Goal: Book appointment/travel/reservation

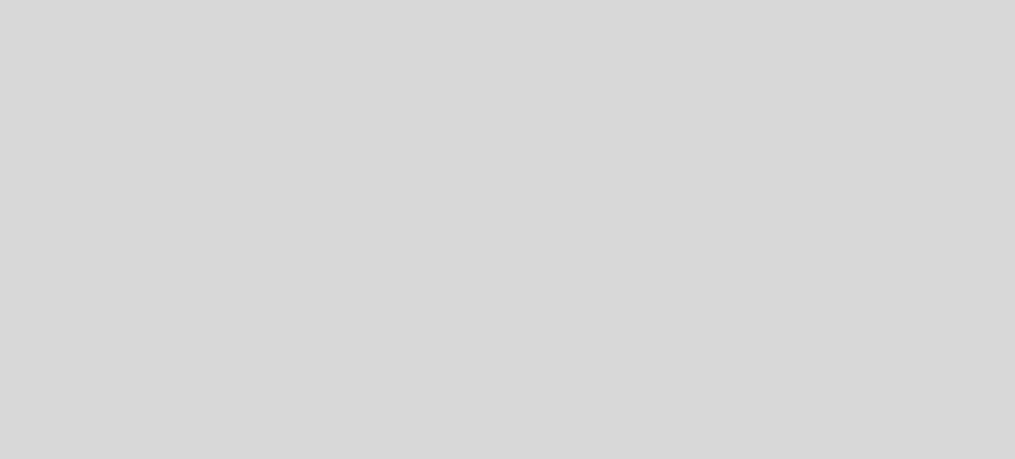
select select "pt"
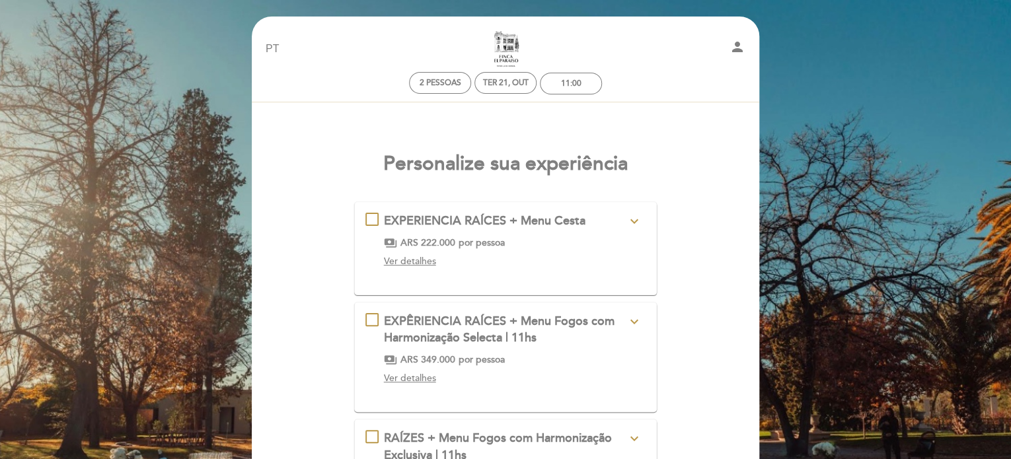
click at [517, 217] on span "EXPERIENCIA RAÍCES + Menu Cesta" at bounding box center [485, 220] width 202 height 15
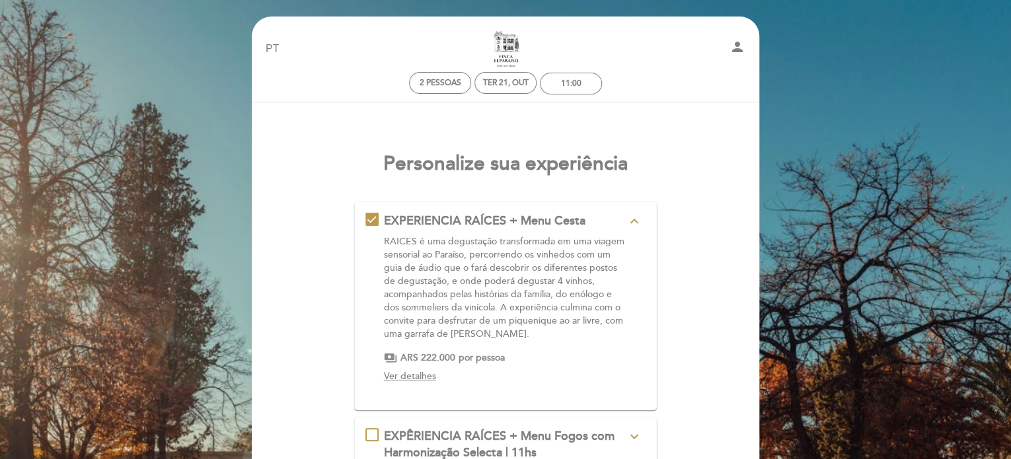
click at [751, 325] on header "EN ES PT Finca El Paraíso person 2 pessoas Ter 21, out 11:00 Bem vindo Bem vind…" at bounding box center [505, 375] width 507 height 716
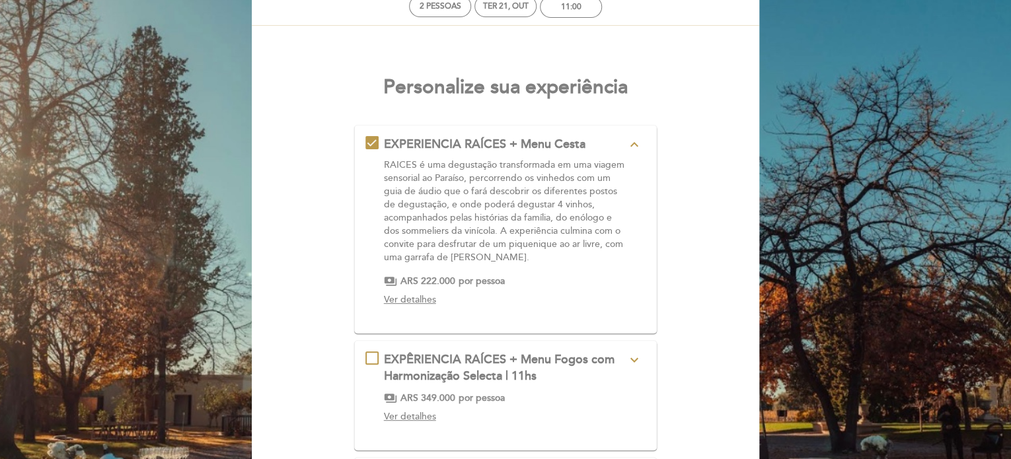
scroll to position [79, 0]
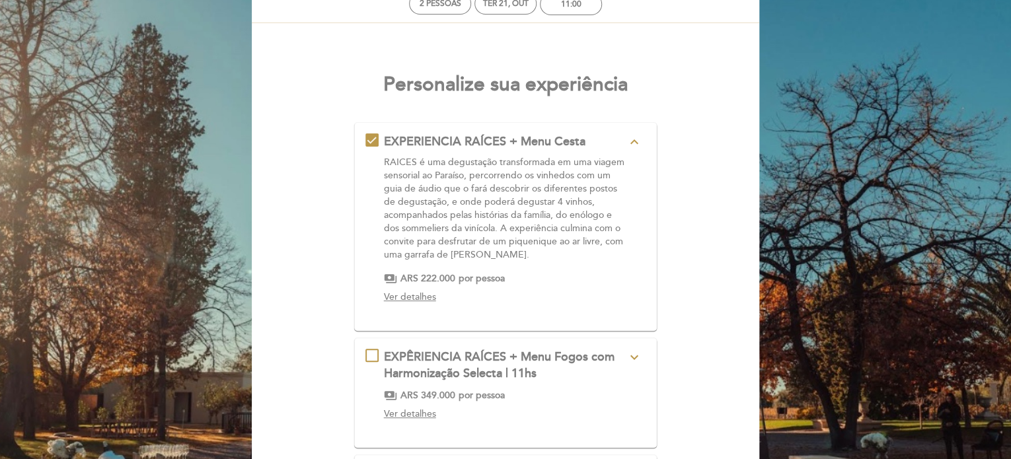
click at [396, 295] on span "Ver detalhes" at bounding box center [410, 296] width 52 height 11
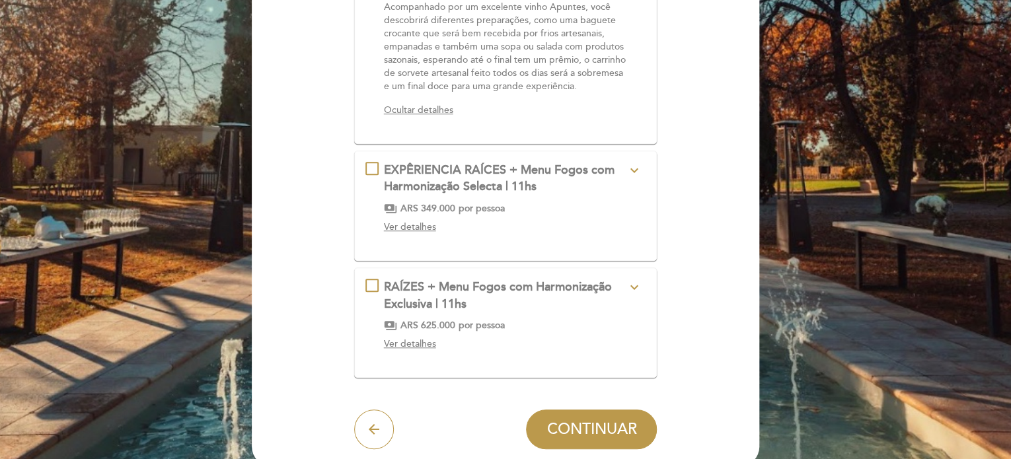
scroll to position [396, 0]
click at [468, 171] on span "EXPÊRIENCIA RAÍCES + Menu Fogos com Harmonização Selecta | 11hs" at bounding box center [499, 178] width 231 height 32
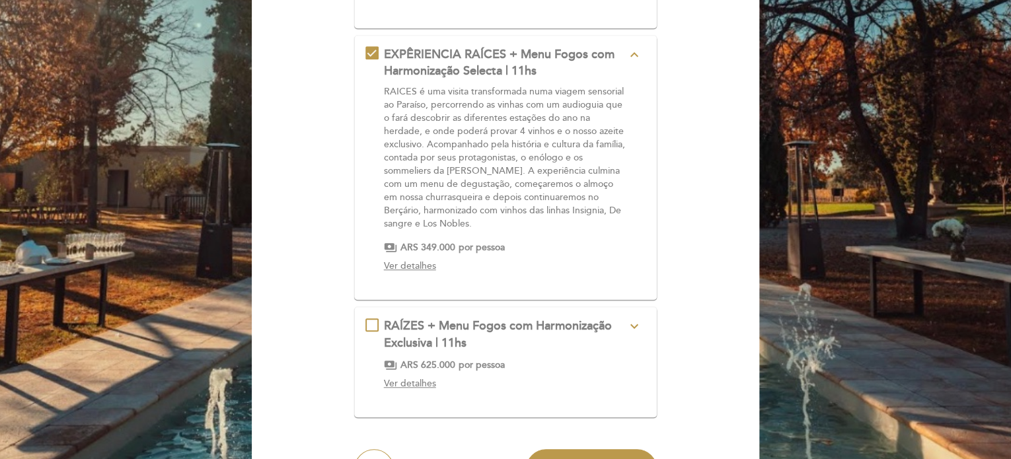
scroll to position [281, 0]
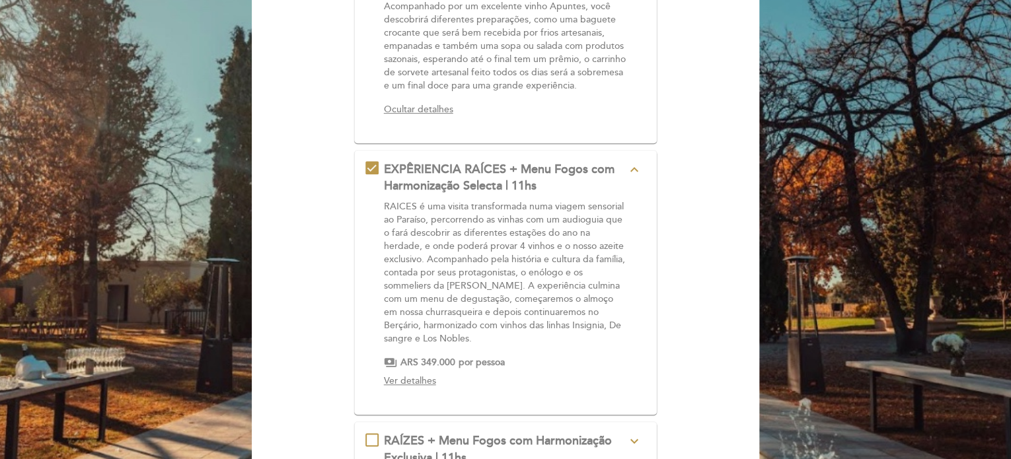
click at [422, 379] on span "Ver detalhes" at bounding box center [410, 380] width 52 height 11
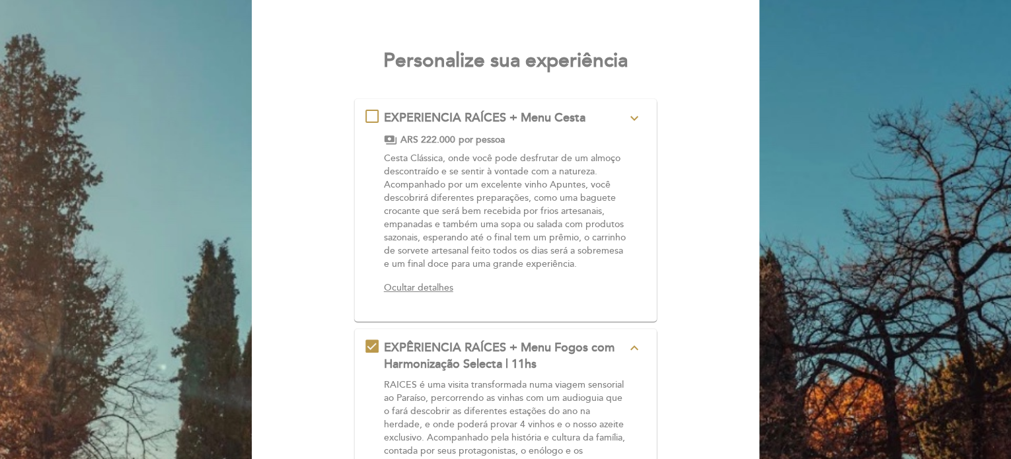
scroll to position [106, 0]
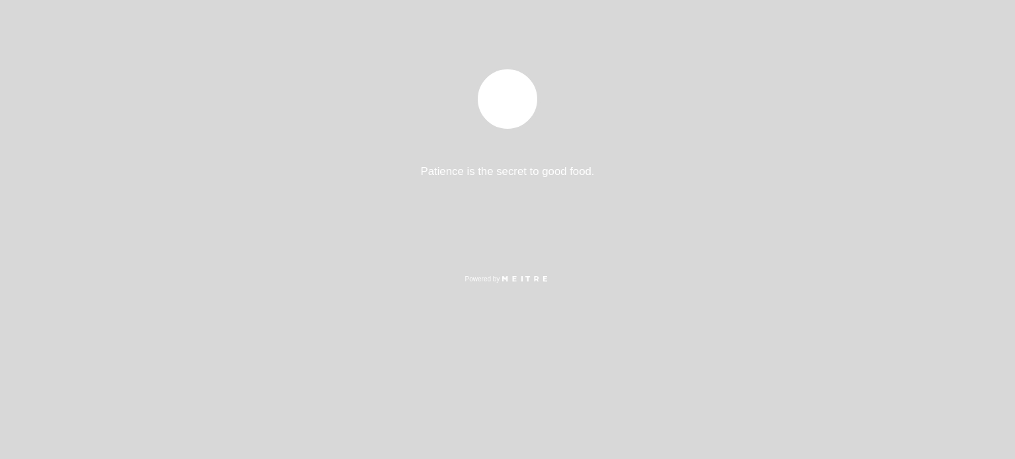
select select "pt"
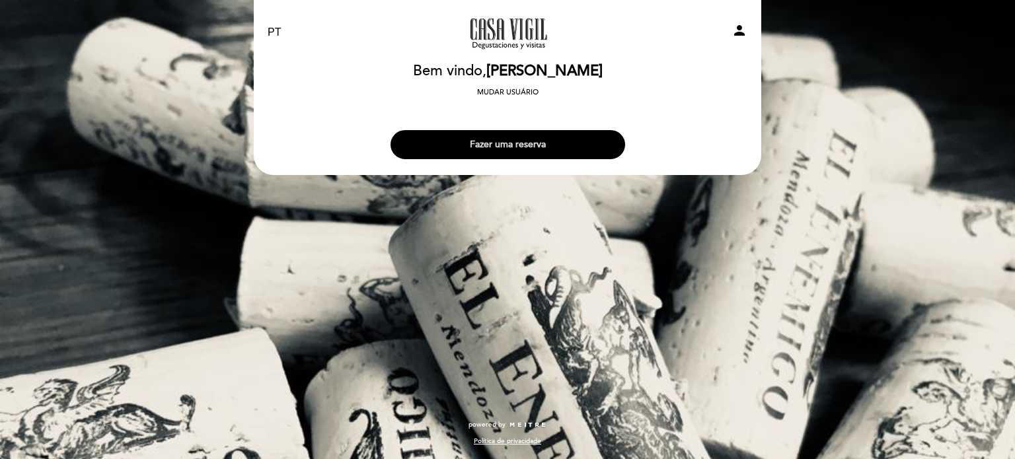
click at [519, 135] on button "Fazer uma reserva" at bounding box center [508, 144] width 235 height 29
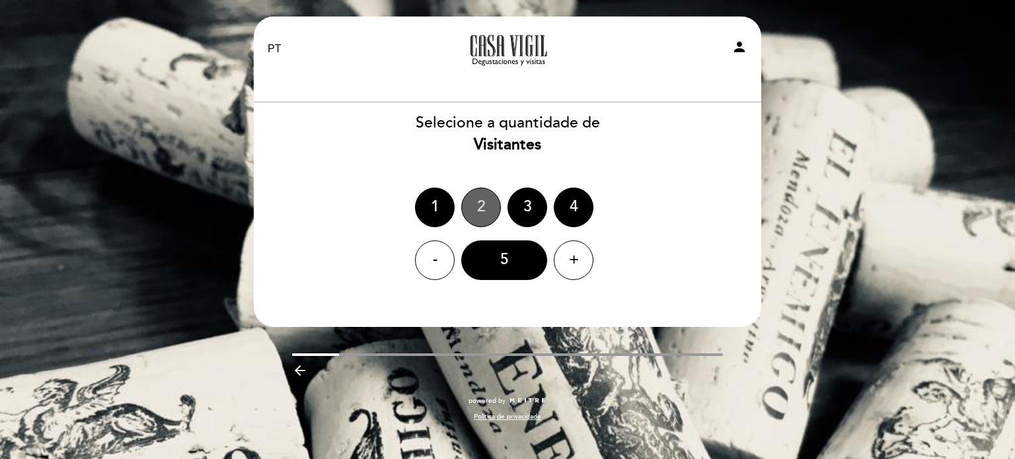
click at [483, 200] on div "2" at bounding box center [481, 208] width 40 height 40
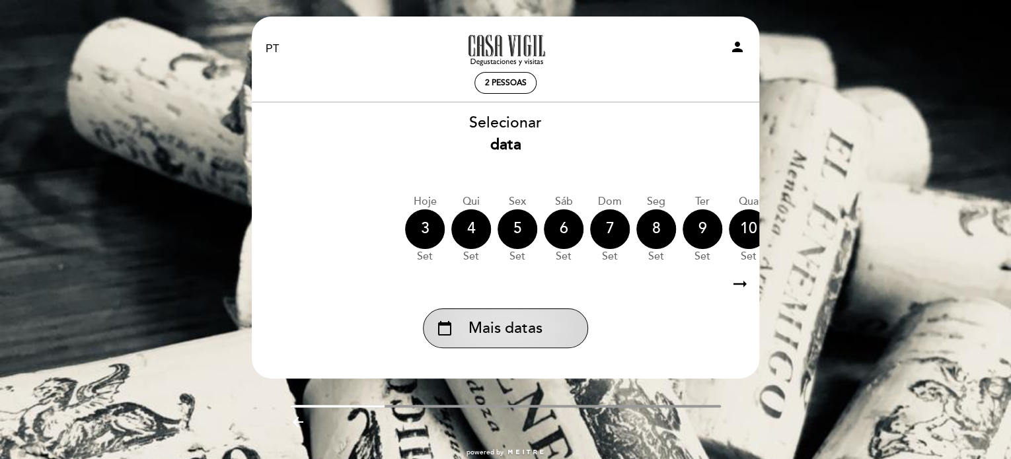
click at [515, 334] on span "Mais datas" at bounding box center [505, 329] width 74 height 22
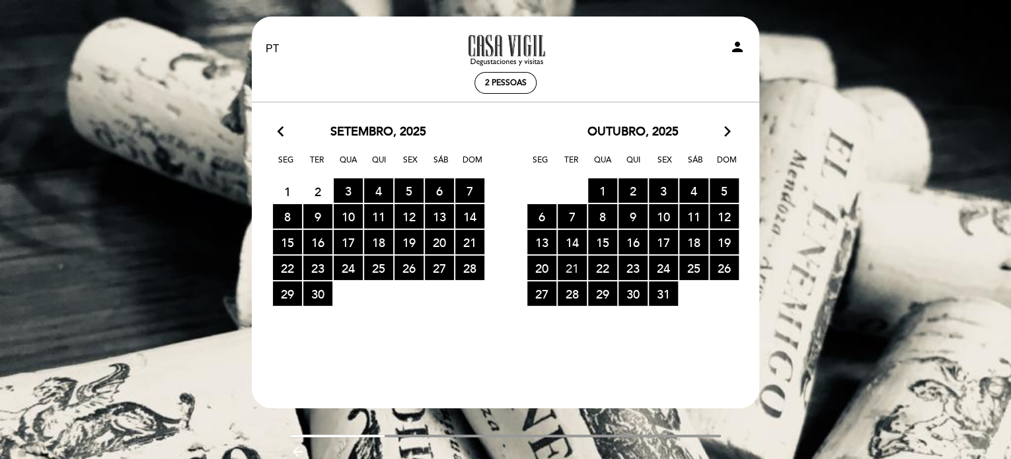
click at [567, 266] on span "21 RESERVAS DISPONÍVEIS" at bounding box center [572, 268] width 29 height 24
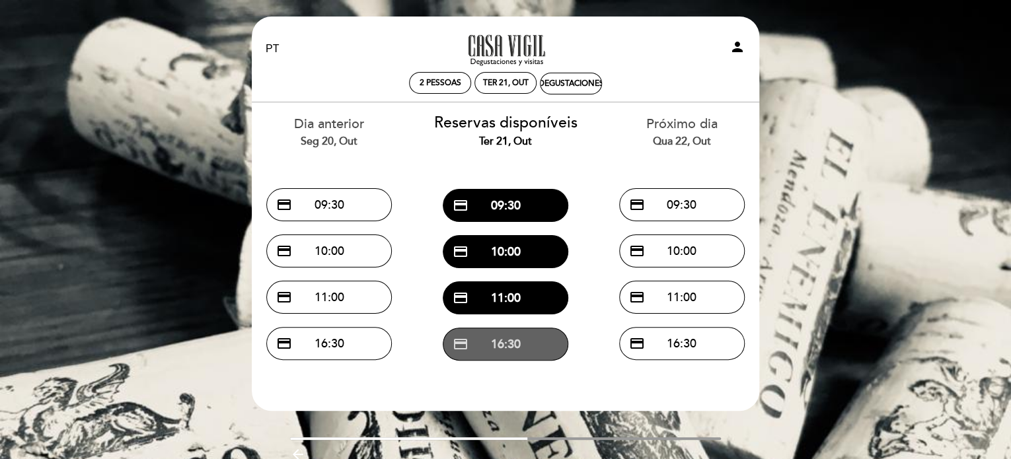
click at [492, 345] on button "credit_card 16:30" at bounding box center [506, 344] width 126 height 33
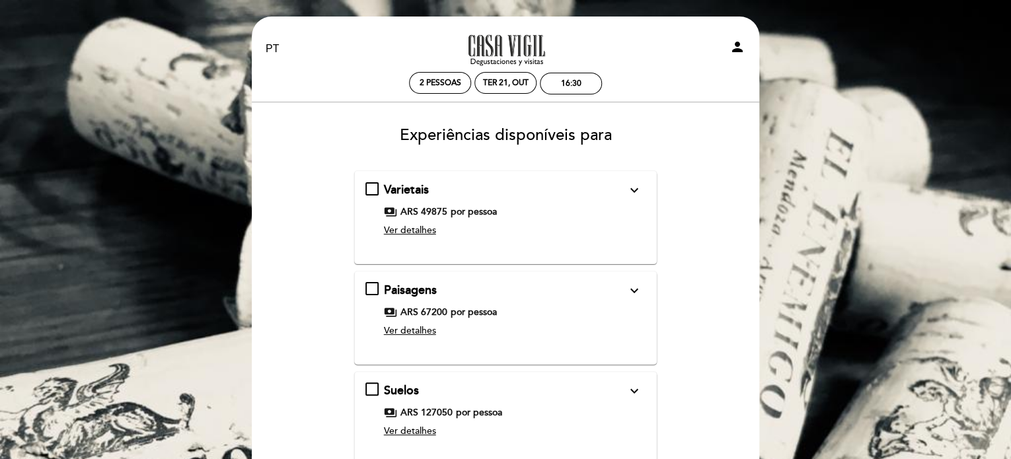
click at [420, 182] on div "Varietais expand_more" at bounding box center [505, 190] width 242 height 17
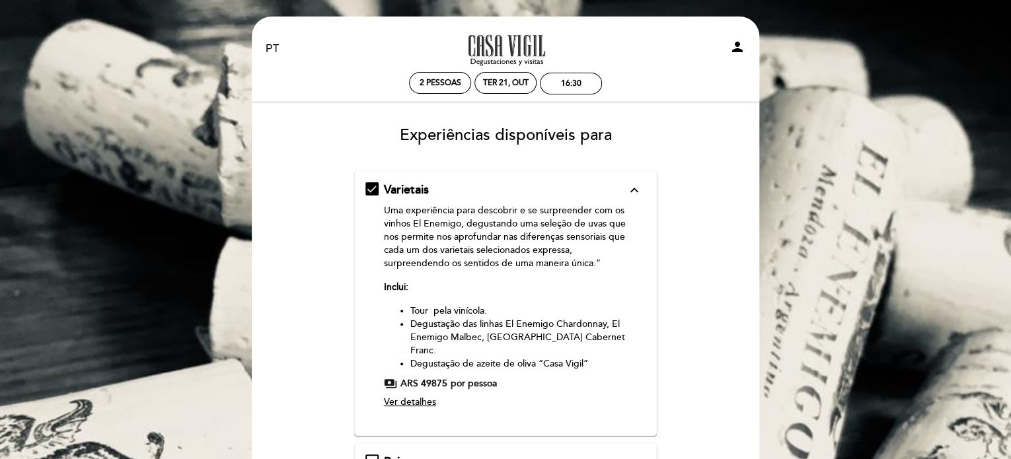
click at [424, 396] on span "Ver detalhes" at bounding box center [410, 401] width 52 height 11
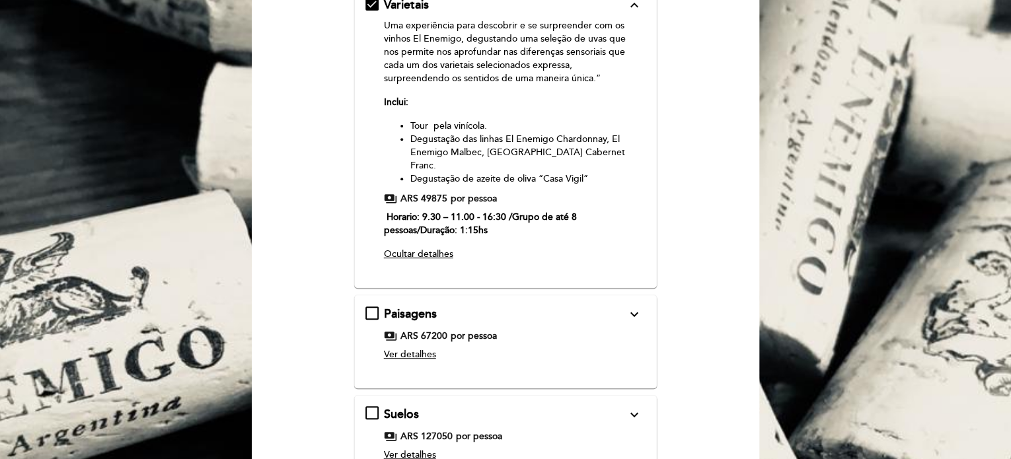
scroll to position [211, 0]
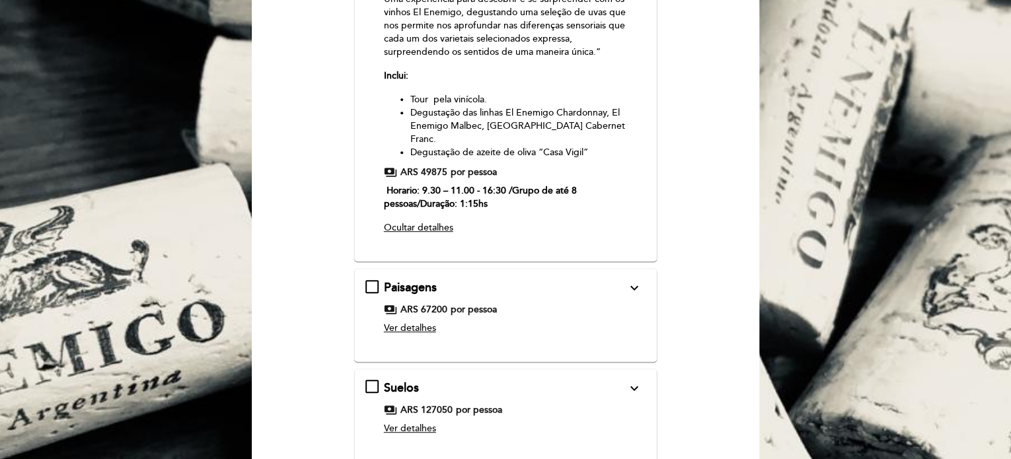
click at [436, 303] on span "ARS 67200" at bounding box center [423, 309] width 47 height 13
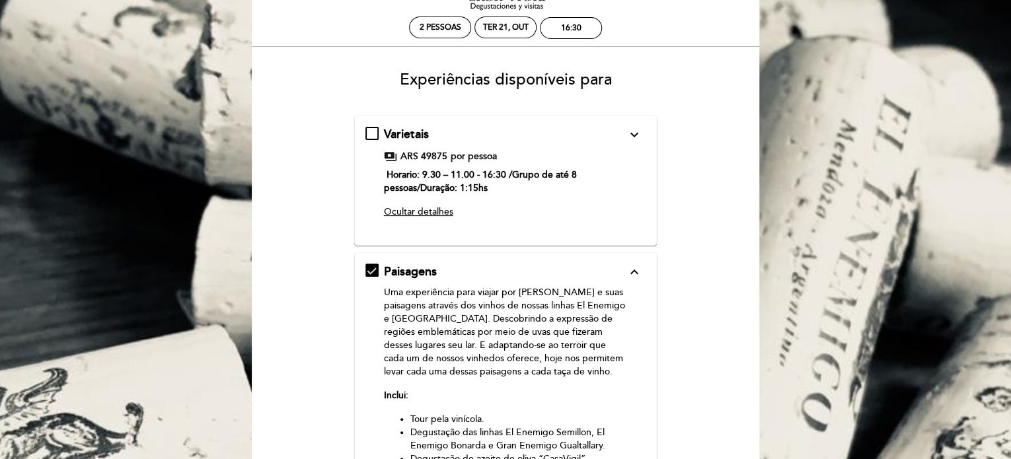
scroll to position [53, 0]
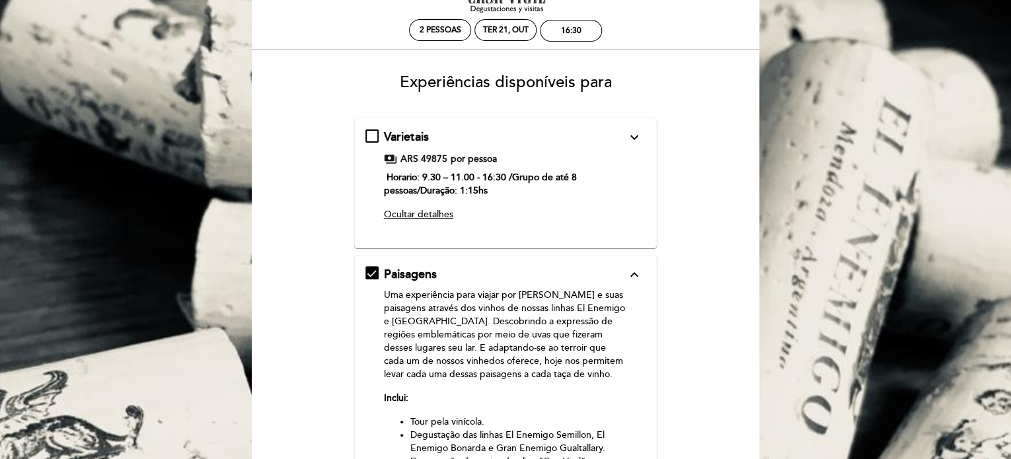
click at [463, 157] on span "por pessoa" at bounding box center [474, 159] width 46 height 13
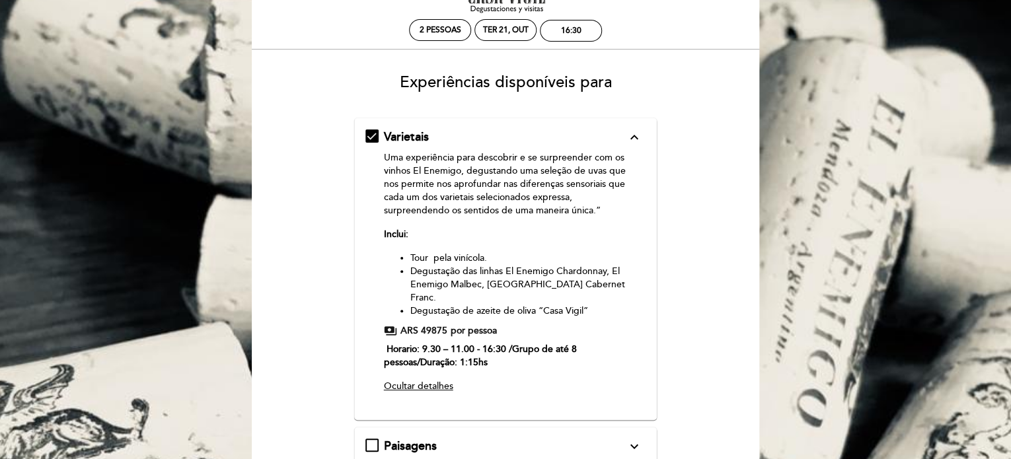
click at [735, 141] on form "Varietais expand_less Uma experiência para descobrir e se surpreender com os vi…" at bounding box center [505, 405] width 489 height 574
drag, startPoint x: 731, startPoint y: 256, endPoint x: 701, endPoint y: 406, distance: 152.4
click at [701, 406] on form "Varietais expand_less Uma experiência para descobrir e se surpreender com os vi…" at bounding box center [505, 405] width 489 height 574
drag, startPoint x: 706, startPoint y: 422, endPoint x: 683, endPoint y: 490, distance: 71.9
click at [683, 459] on html "EN ES PT Casa Vigil - SÓLO Visitas y Degustaciones person 2 pessoas Ter 21, out…" at bounding box center [505, 382] width 1011 height 870
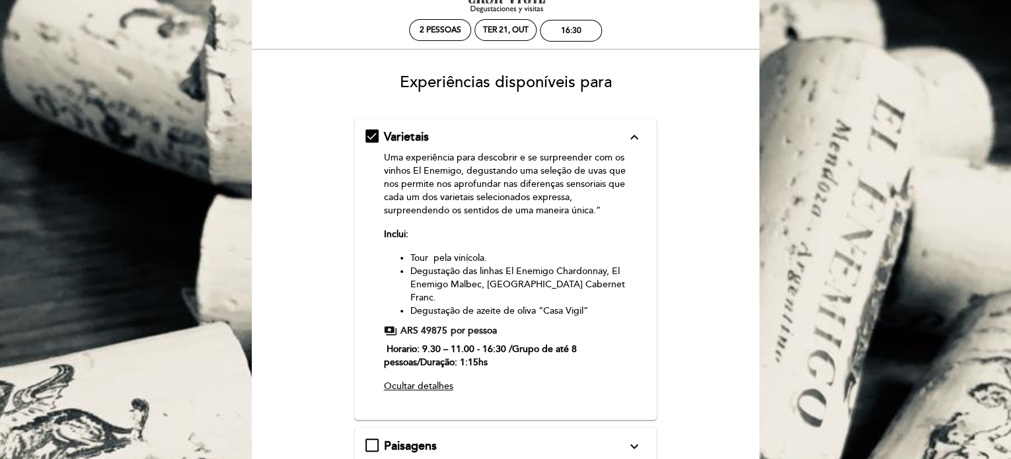
click at [745, 413] on form "Varietais expand_less Uma experiência para descobrir e se surpreender com os vi…" at bounding box center [505, 405] width 489 height 574
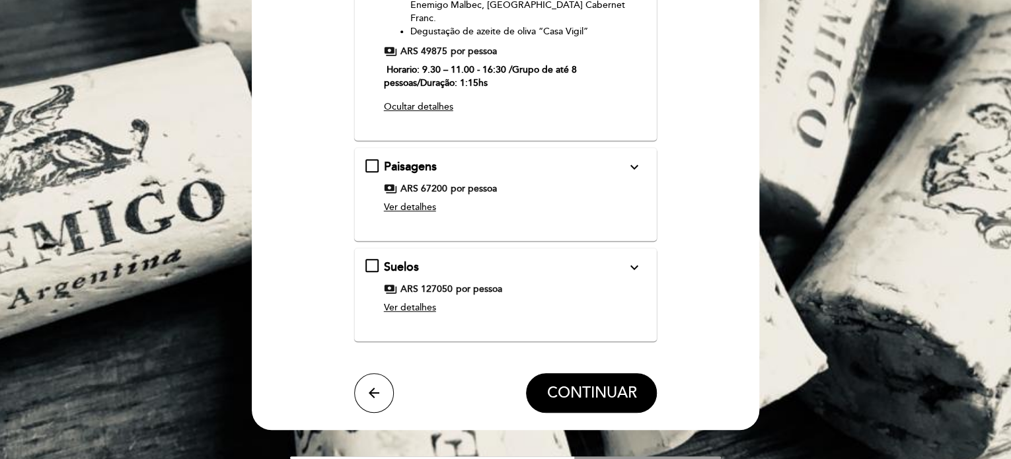
scroll to position [344, 0]
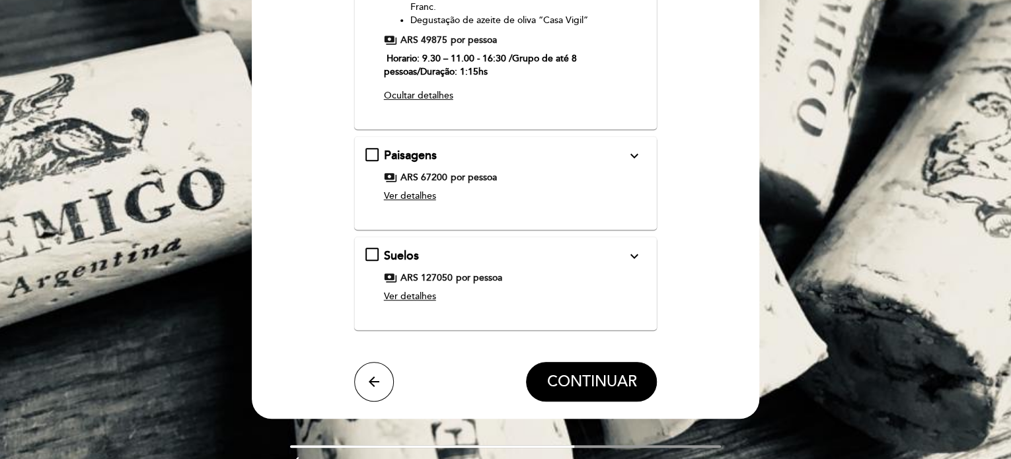
click at [470, 171] on span "por pessoa" at bounding box center [474, 177] width 46 height 13
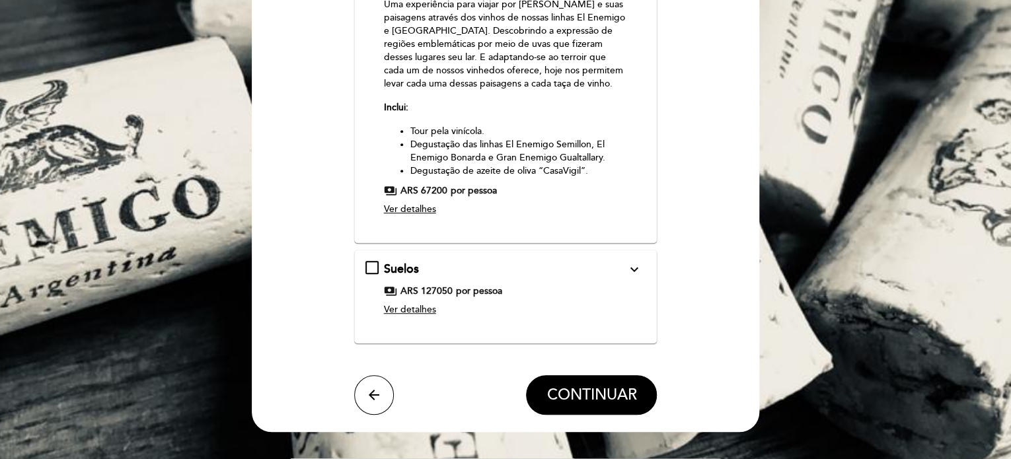
scroll to position [185, 0]
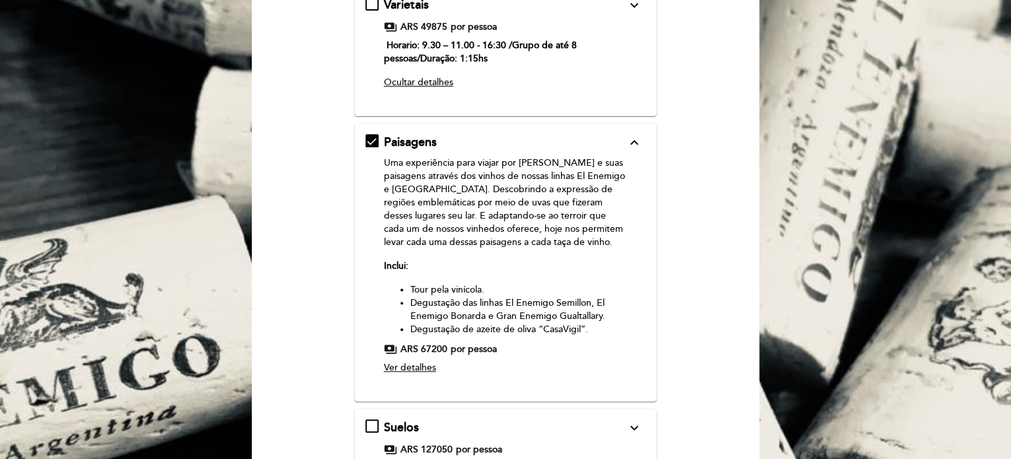
click at [659, 107] on form "Varietais expand_more Uma experiência para descobrir e se surpreender com os vi…" at bounding box center [505, 278] width 489 height 587
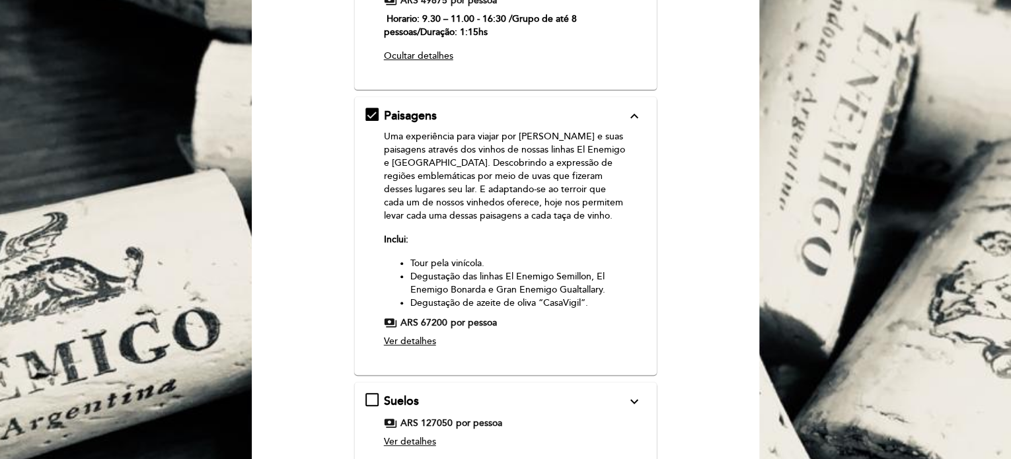
click at [412, 336] on span "Ver detalhes" at bounding box center [410, 341] width 52 height 11
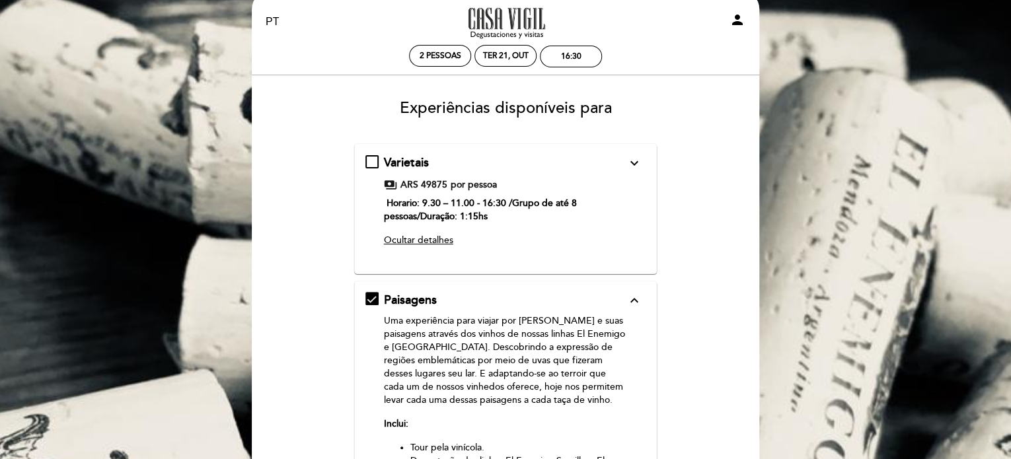
scroll to position [26, 0]
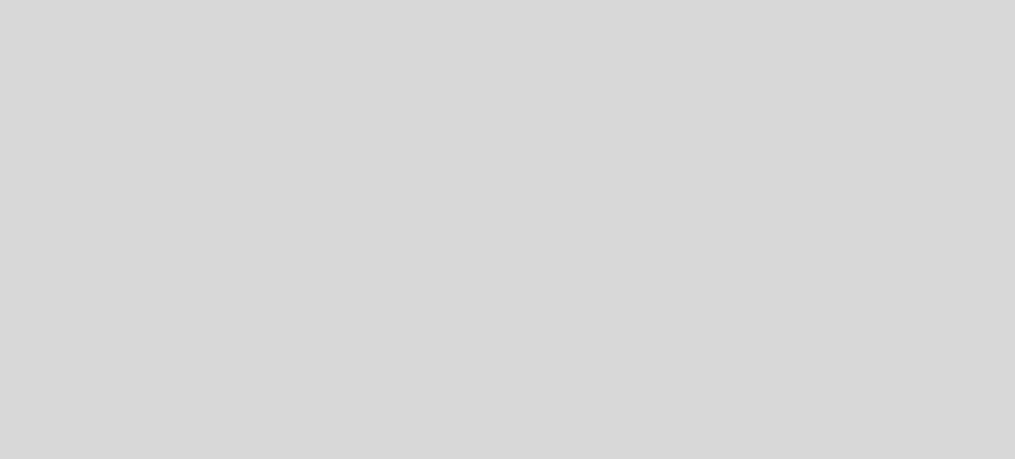
select select "pt"
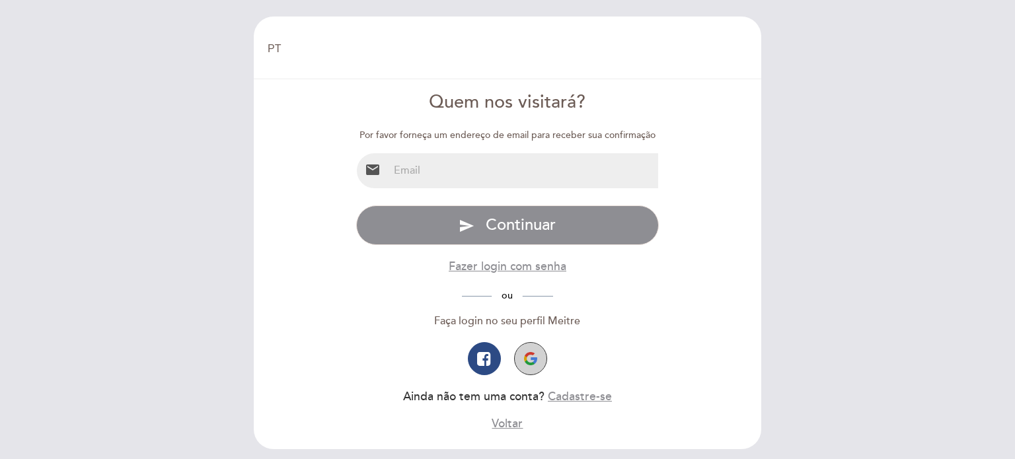
click at [528, 356] on img "button" at bounding box center [530, 358] width 13 height 13
select select "pt"
click at [535, 357] on img "button" at bounding box center [530, 358] width 13 height 13
